Goal: Find specific fact: Find specific fact

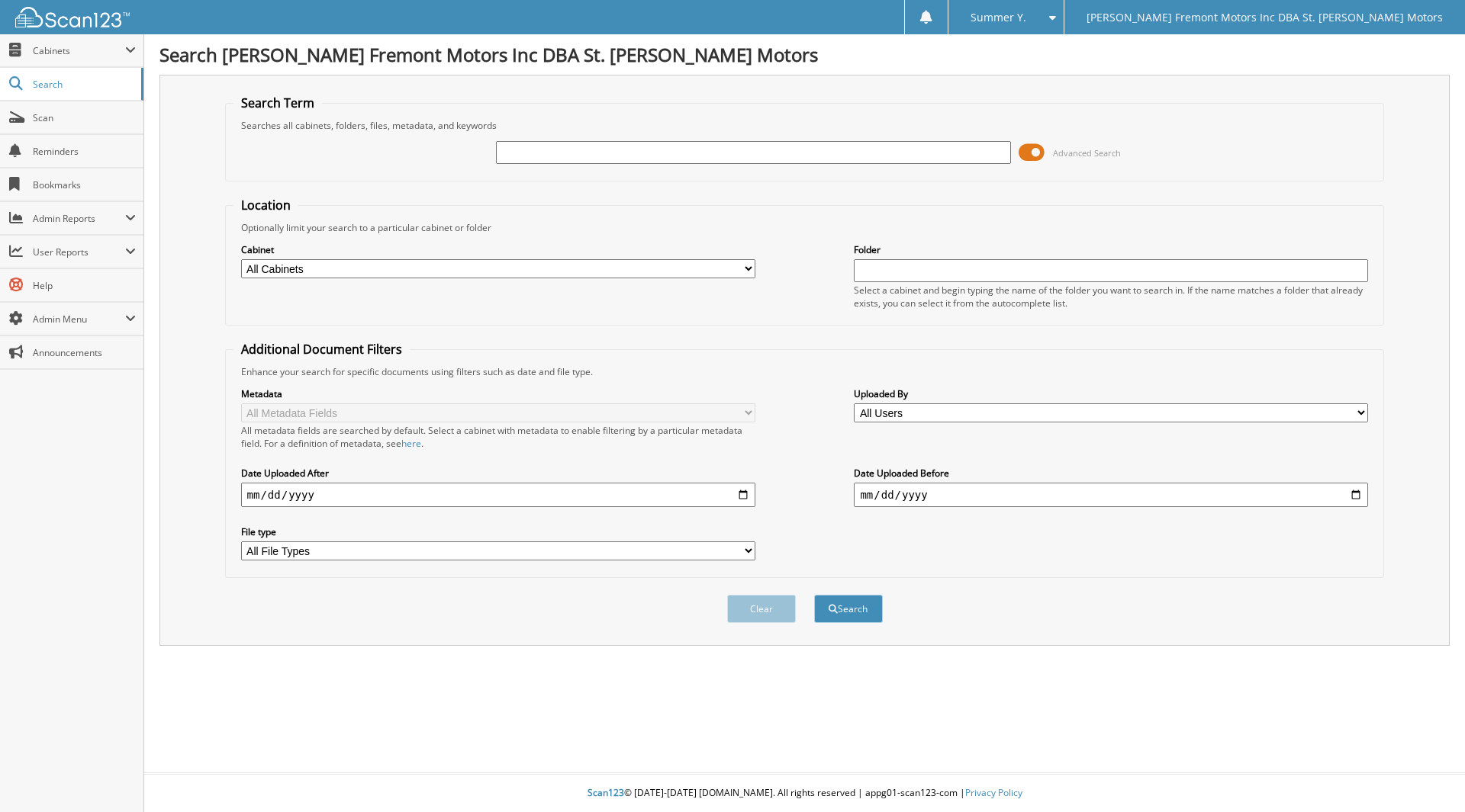
click at [521, 149] on input "text" at bounding box center [753, 152] width 514 height 23
type input "5030188"
click at [814, 595] on button "Search" at bounding box center [848, 608] width 69 height 28
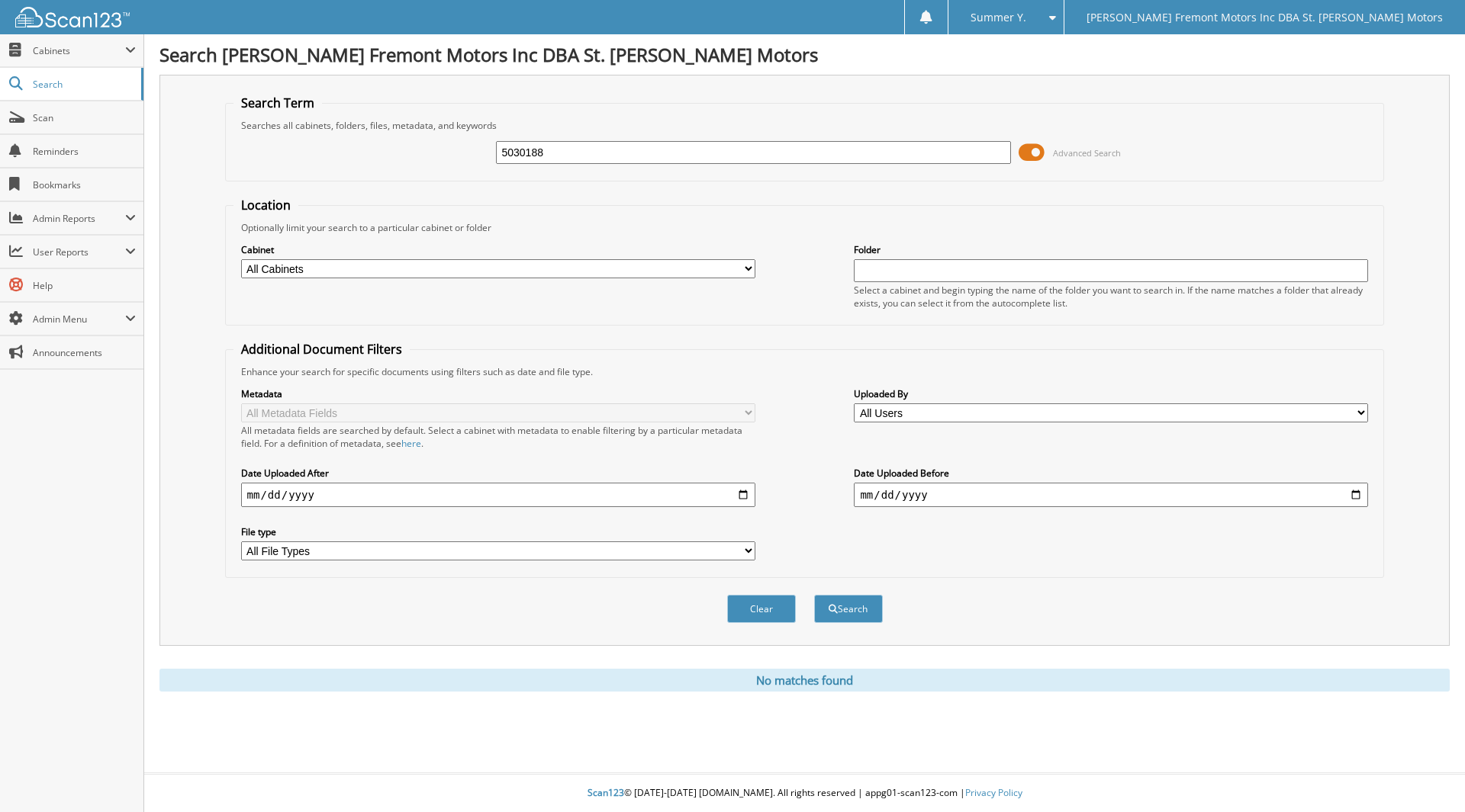
click at [52, 29] on div at bounding box center [65, 16] width 130 height 34
click at [53, 16] on img at bounding box center [73, 16] width 114 height 20
